Goal: Task Accomplishment & Management: Use online tool/utility

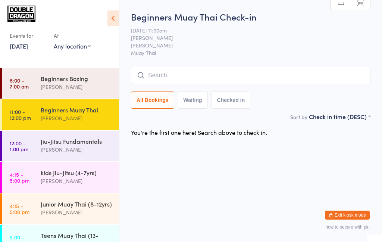
scroll to position [4, 0]
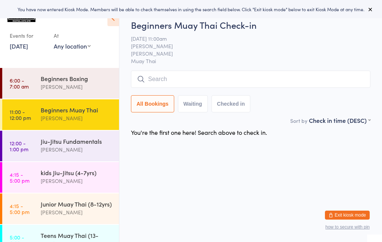
click at [156, 81] on input "search" at bounding box center [250, 78] width 239 height 17
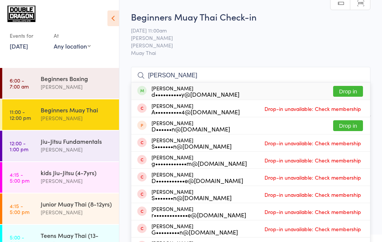
type input "[PERSON_NAME]"
click at [353, 91] on button "Drop in" at bounding box center [348, 91] width 30 height 11
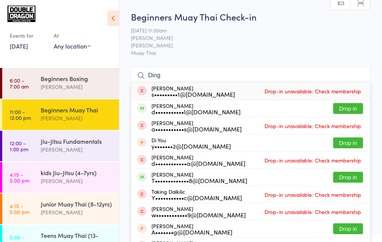
type input "Ding"
click at [352, 110] on button "Drop in" at bounding box center [348, 108] width 30 height 11
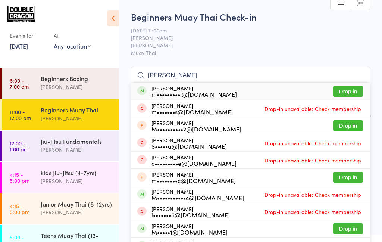
type input "[PERSON_NAME]"
click at [345, 94] on button "Drop in" at bounding box center [348, 91] width 30 height 11
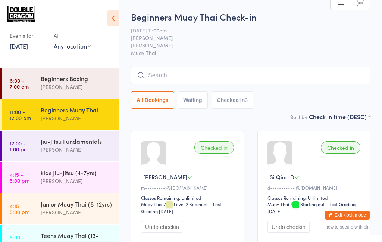
type input "^"
